Goal: Task Accomplishment & Management: Use online tool/utility

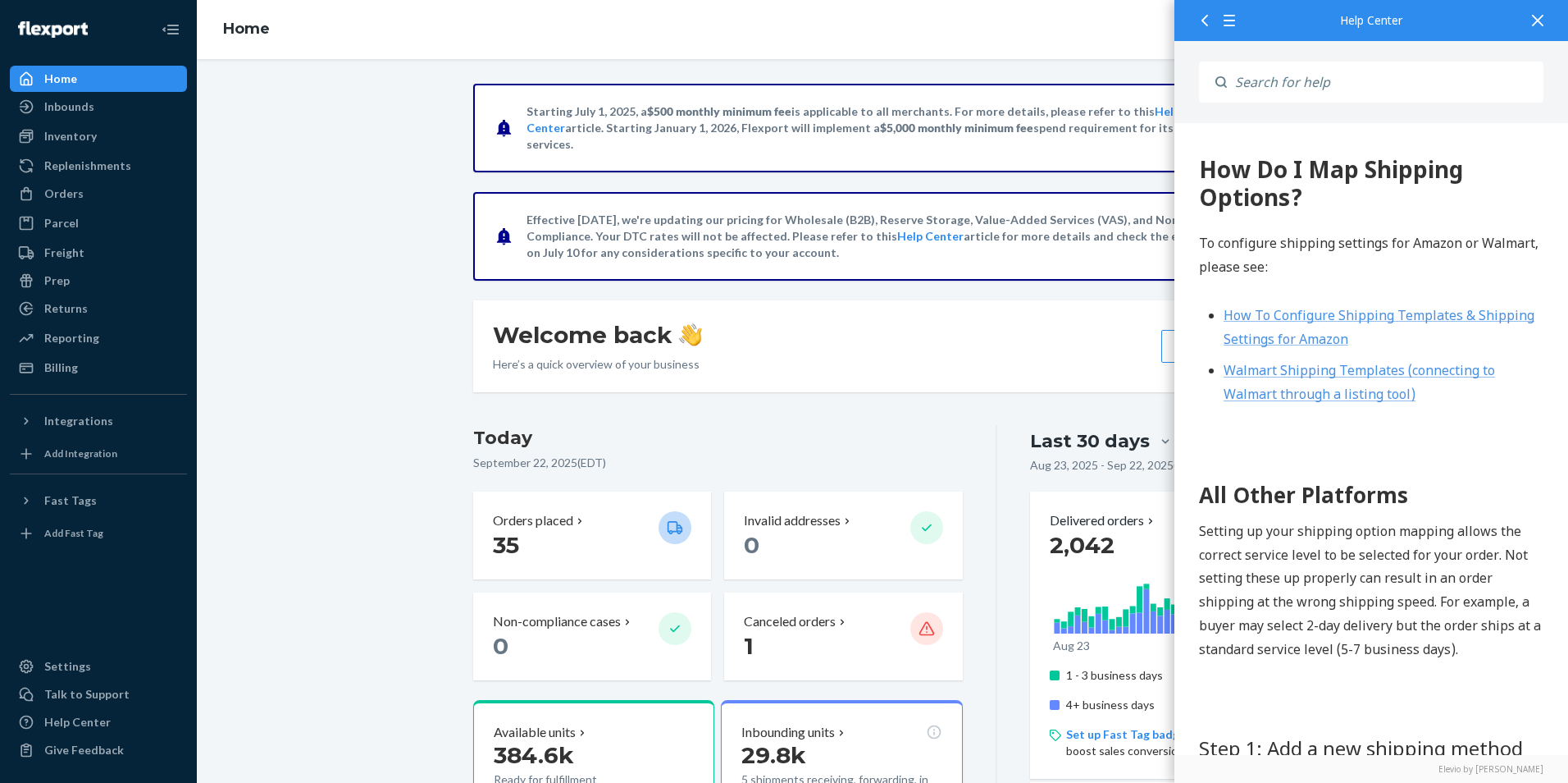
click at [1538, 20] on icon at bounding box center [1538, 21] width 12 height 12
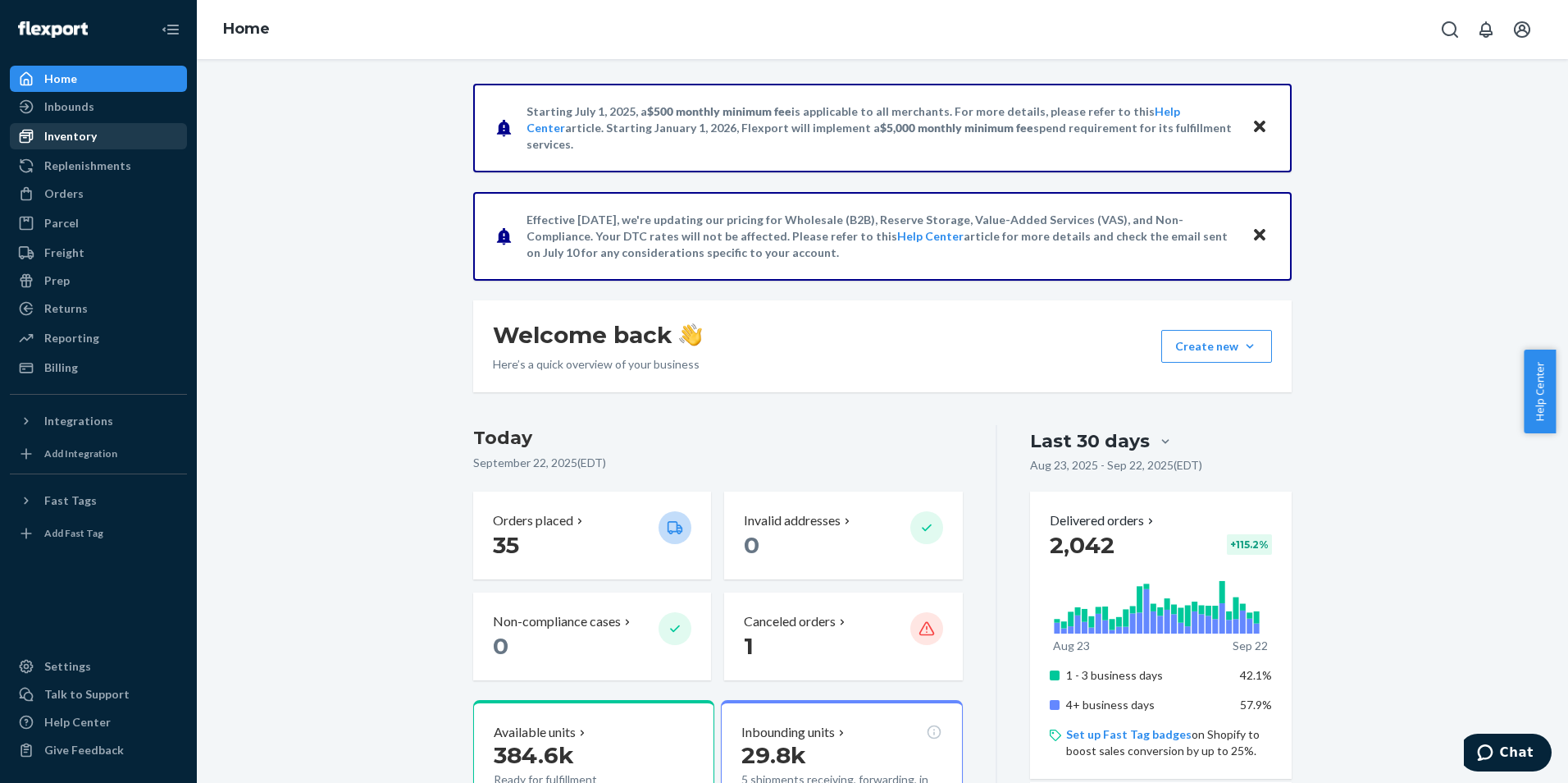
click at [81, 134] on div "Inventory" at bounding box center [71, 136] width 53 height 17
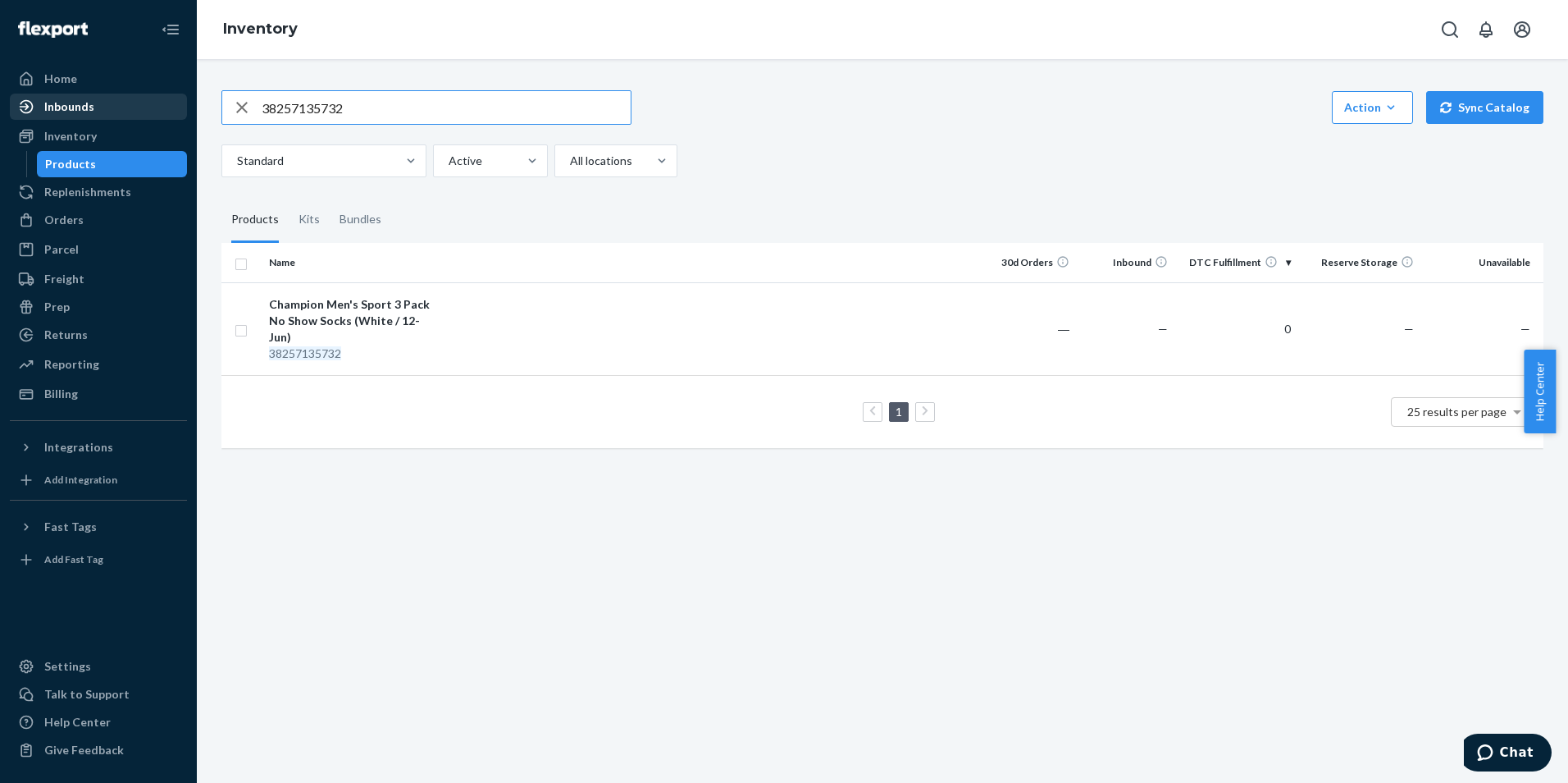
drag, startPoint x: 399, startPoint y: 104, endPoint x: 186, endPoint y: 108, distance: 213.0
click at [186, 108] on div "Home Inbounds Shipping Plans Problems Inventory Products Replenishments Orders …" at bounding box center [784, 392] width 1568 height 783
paste input "0913075453"
type input "091307545332"
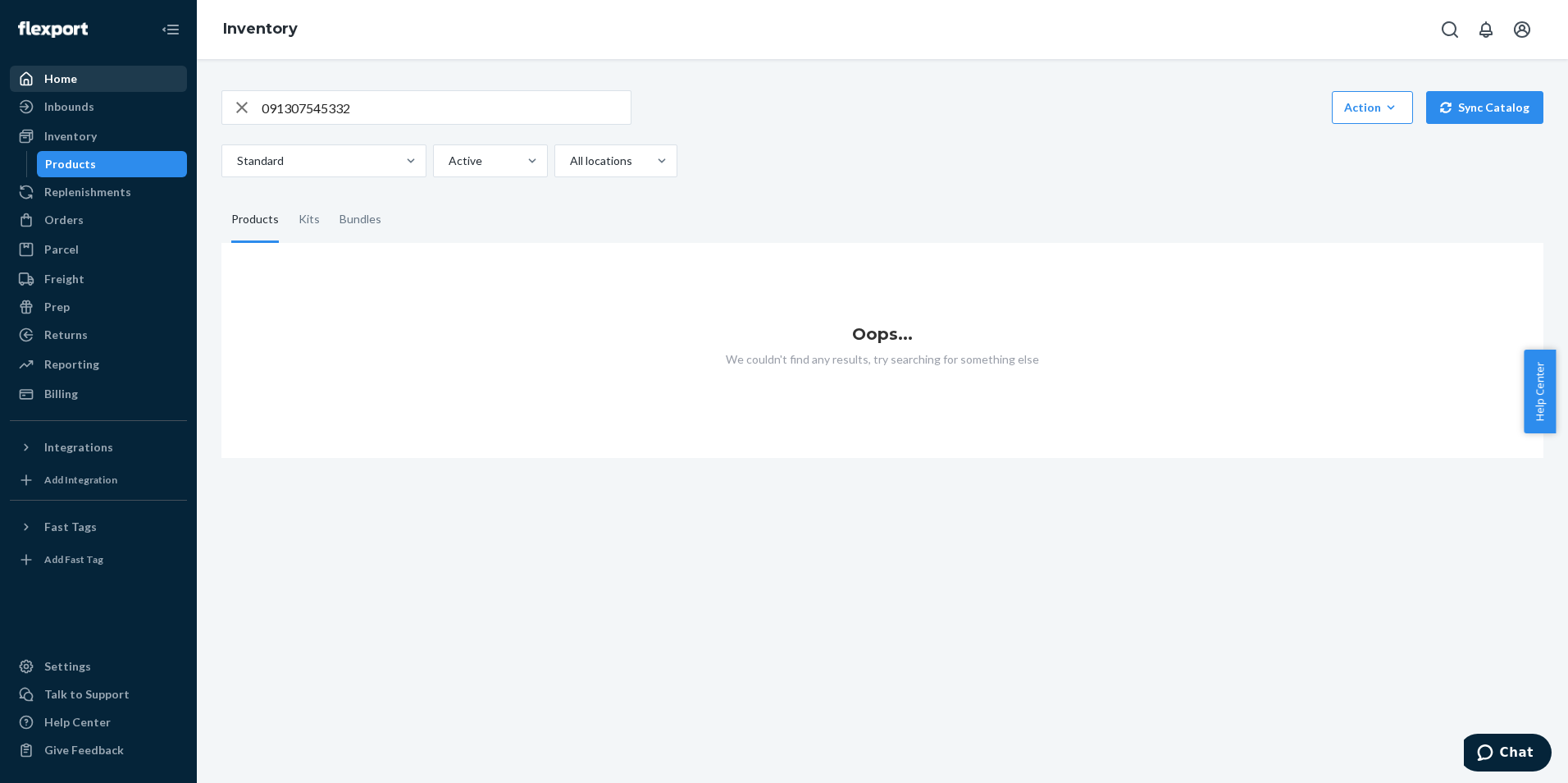
click at [50, 71] on div "Home" at bounding box center [60, 79] width 33 height 17
